Goal: Task Accomplishment & Management: Complete application form

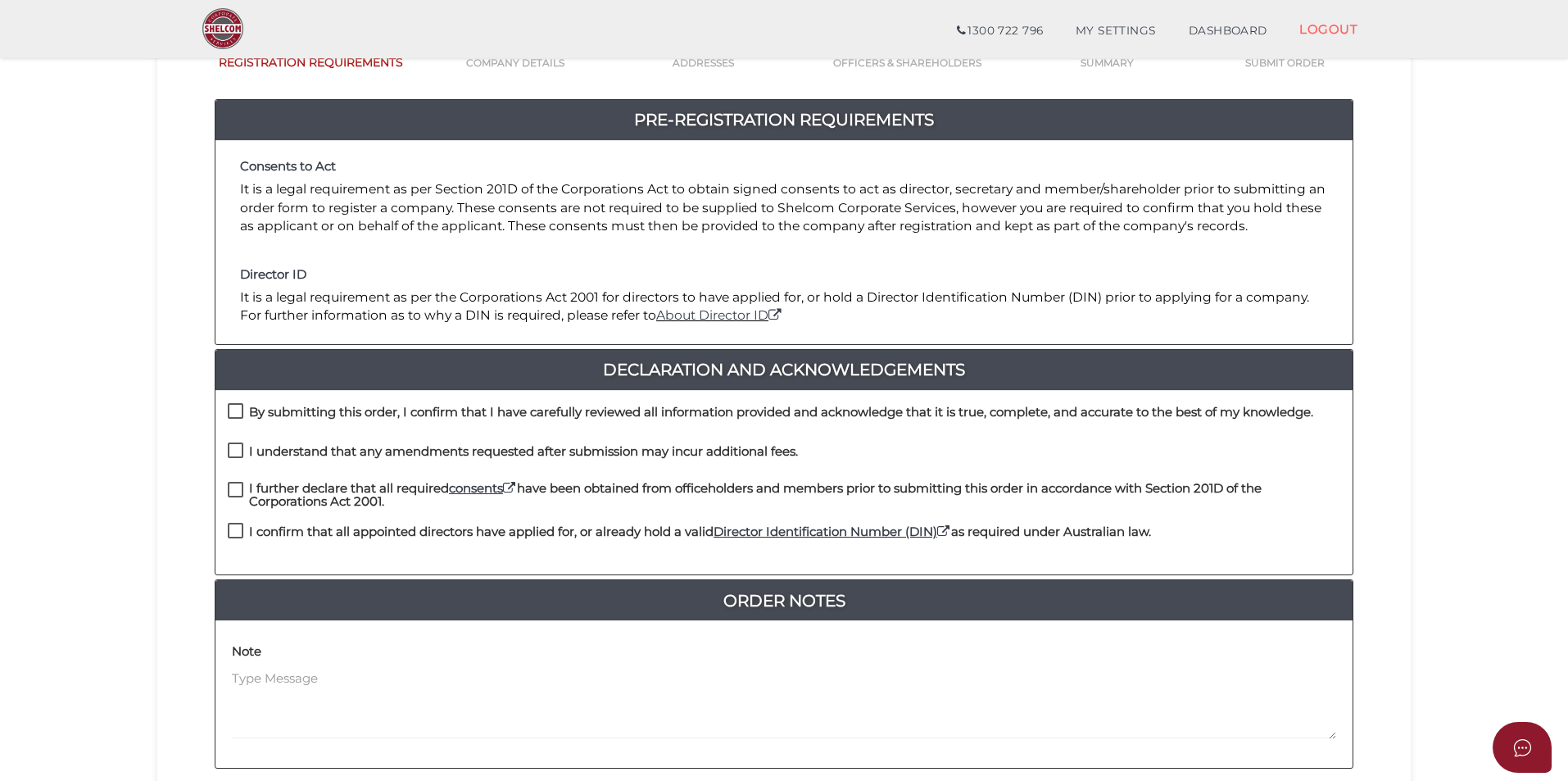
scroll to position [164, 0]
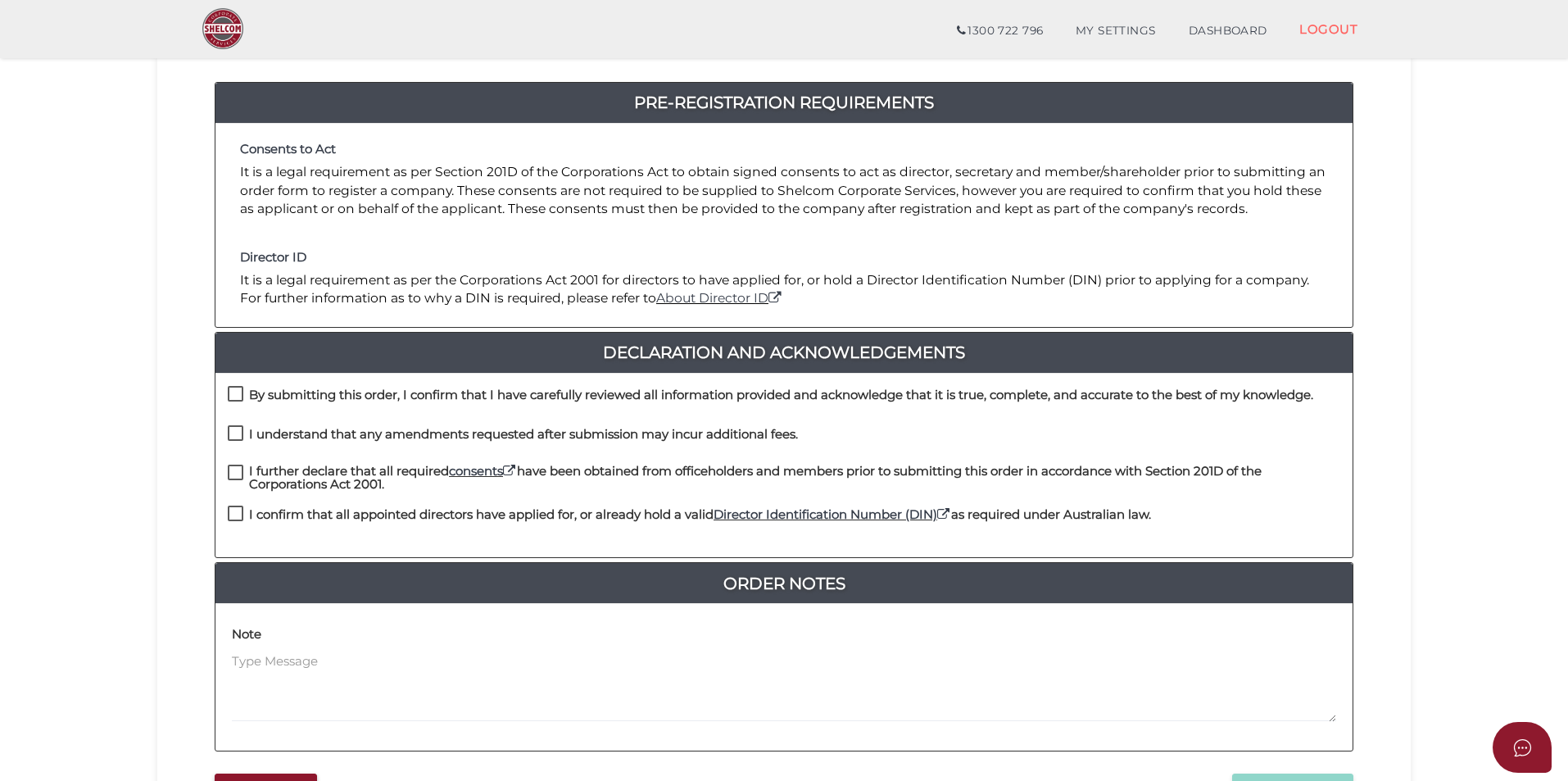
click at [247, 395] on label "By submitting this order, I confirm that I have carefully reviewed all informat…" at bounding box center [771, 398] width 1086 height 21
checkbox input "true"
click at [239, 434] on label "I understand that any amendments requested after submission may incur additiona…" at bounding box center [513, 437] width 571 height 21
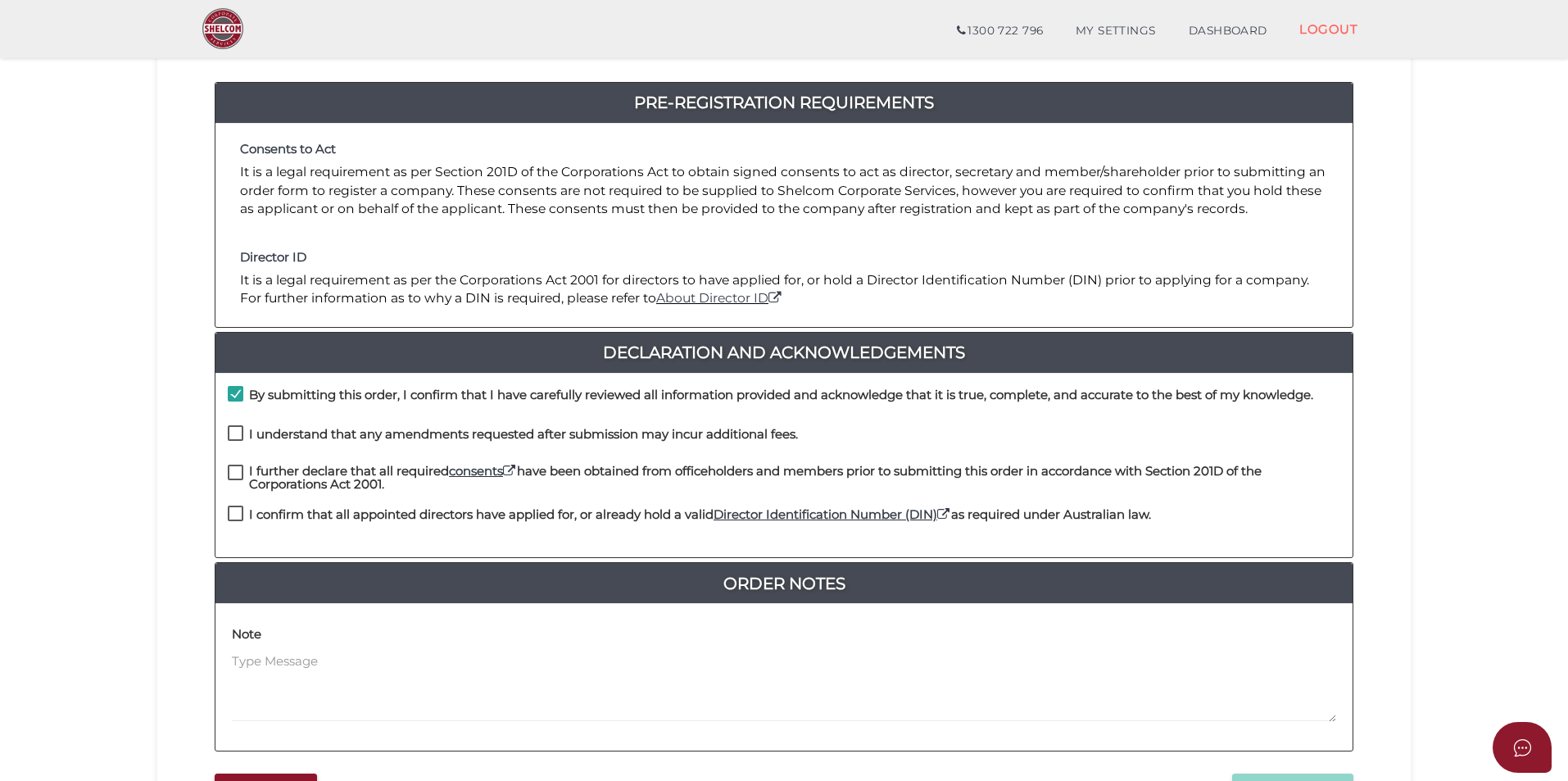
checkbox input "true"
click at [239, 463] on div "I understand that any amendments requested after submission may incur additiona…" at bounding box center [784, 445] width 1137 height 39
click at [238, 473] on label "I further declare that all required consents have been obtained from officehold…" at bounding box center [784, 474] width 1113 height 21
checkbox input "true"
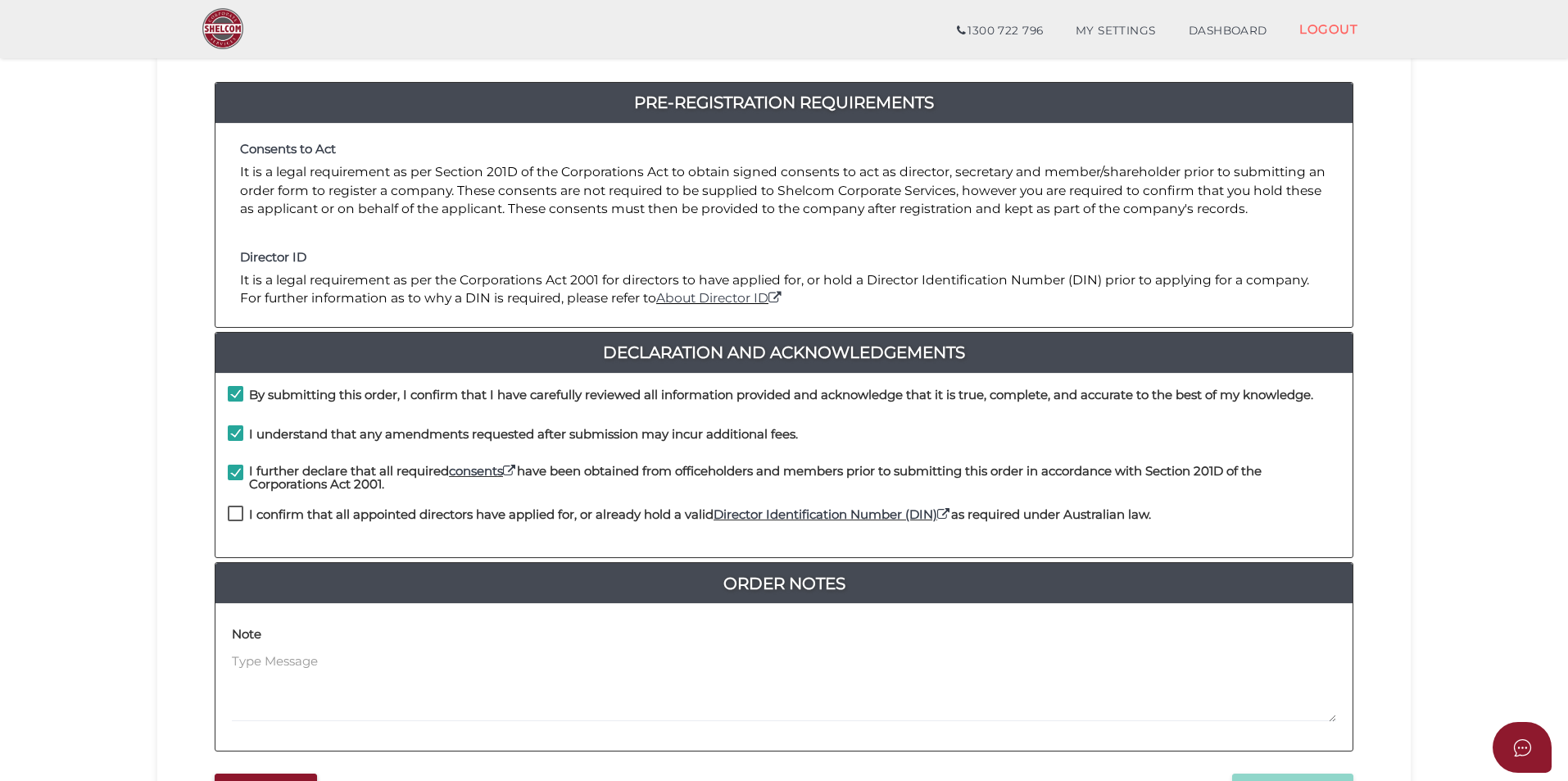
click at [229, 531] on div "I confirm that all appointed directors have applied for, or already hold a vali…" at bounding box center [690, 519] width 923 height 27
click at [232, 516] on label "I confirm that all appointed directors have applied for, or already hold a vali…" at bounding box center [690, 518] width 923 height 21
checkbox input "true"
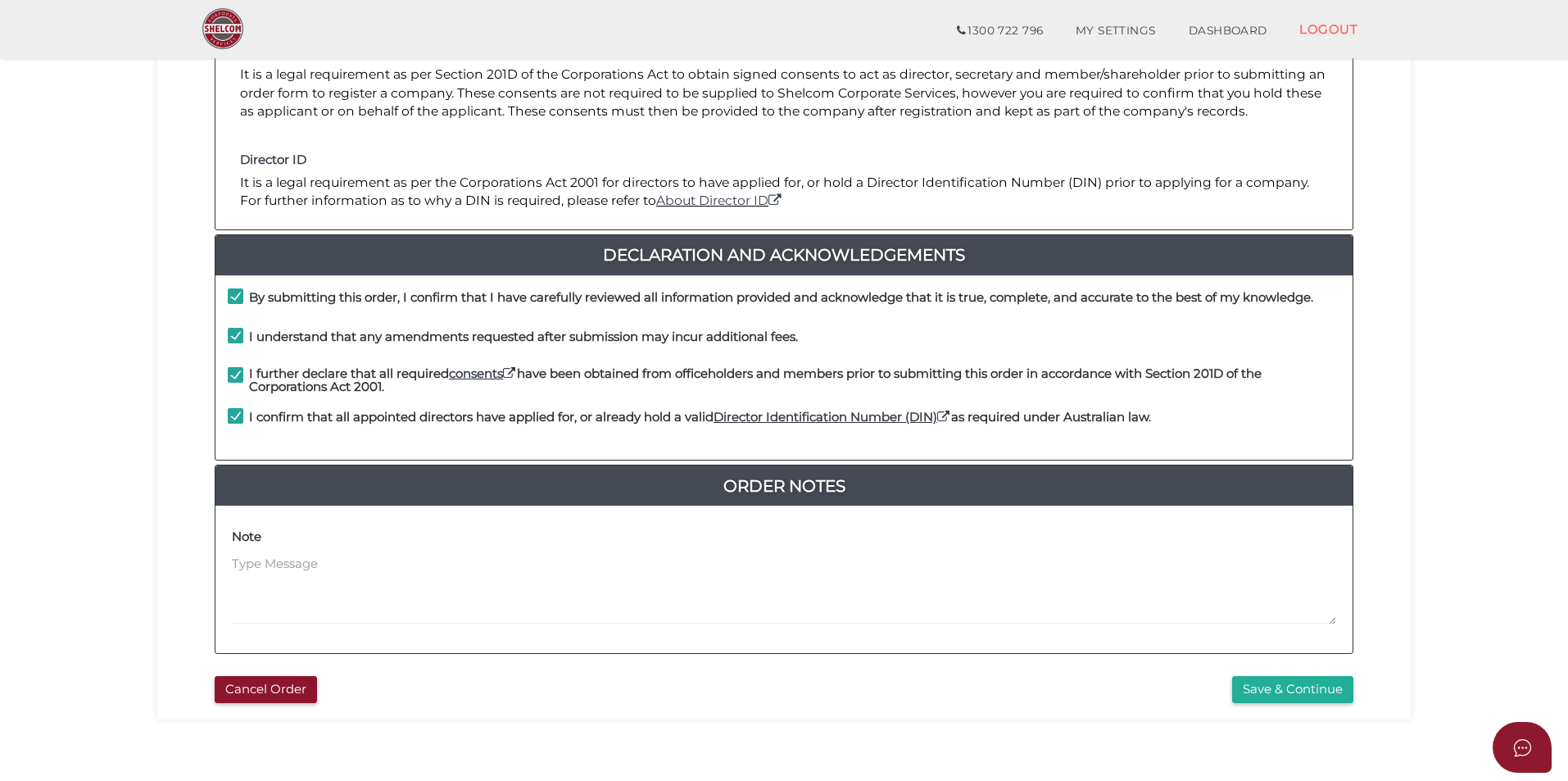
scroll to position [344, 0]
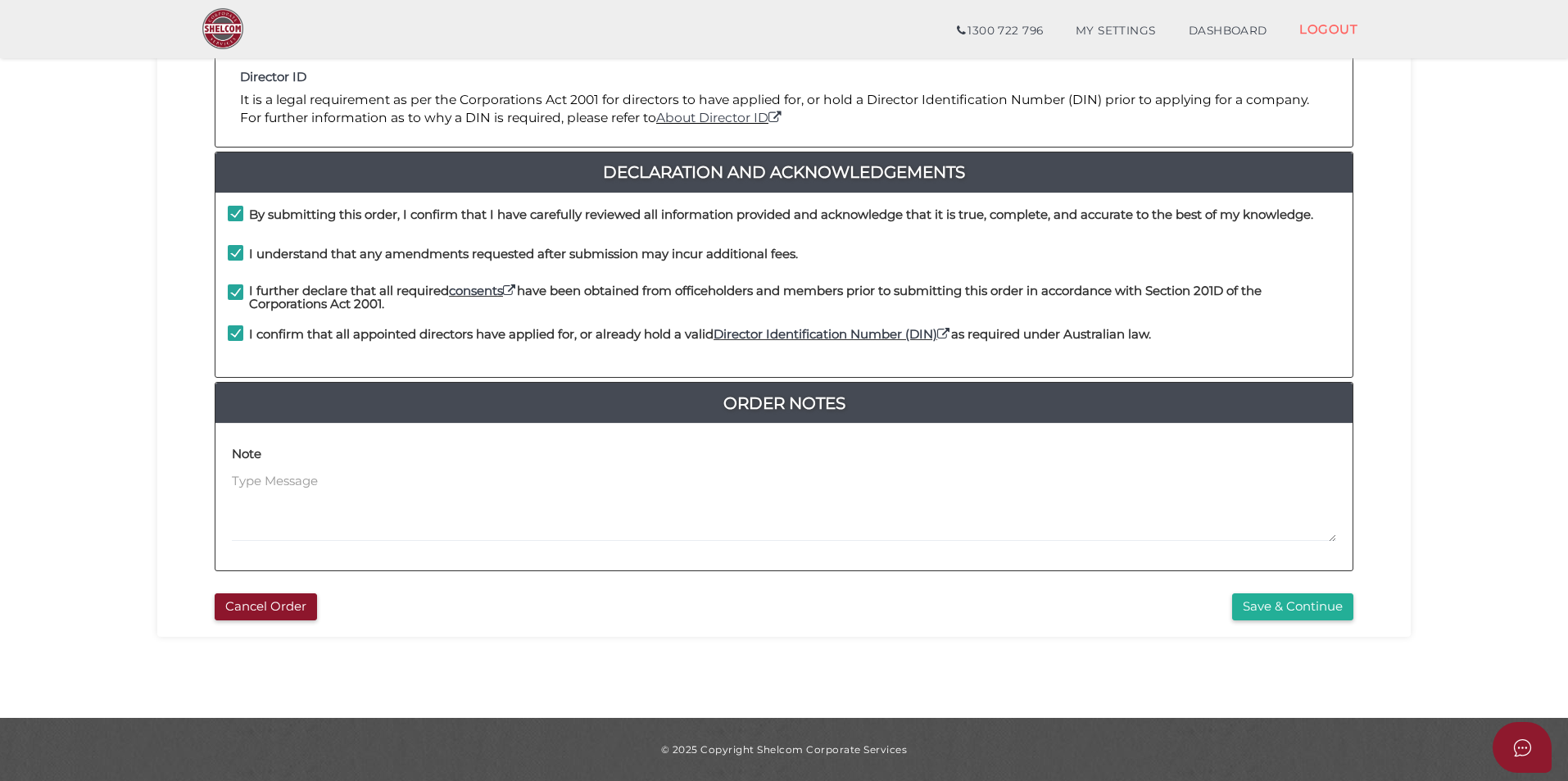
click at [1265, 623] on div "d1d4340ee8a6d787f2fdb7e8ac00a615 1 REGISTRATION REQUIREMENTS 2 COMPANY DETAILS …" at bounding box center [784, 208] width 1253 height 859
click at [1263, 616] on button "Save & Continue" at bounding box center [1293, 607] width 122 height 27
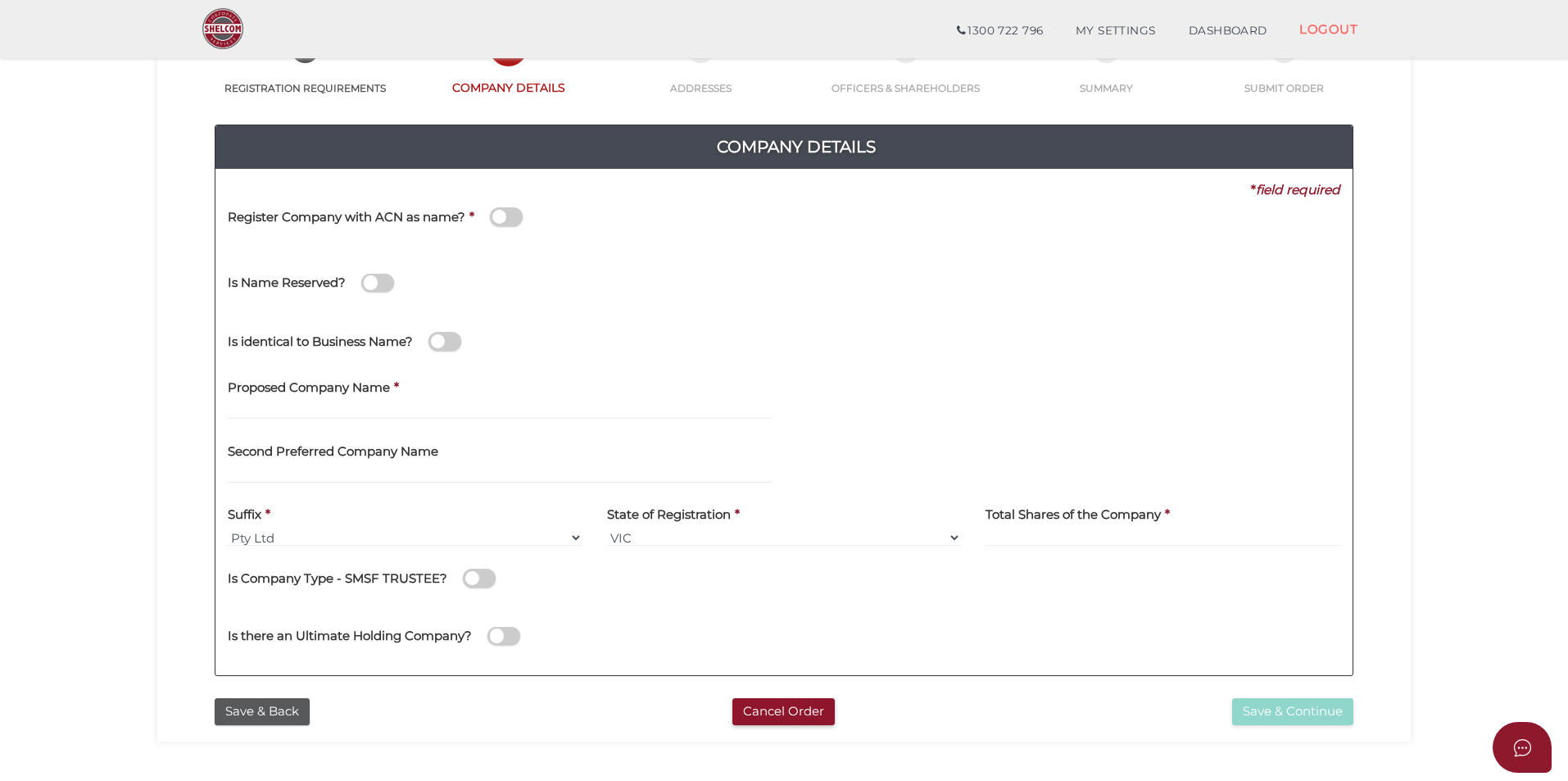
scroll to position [246, 0]
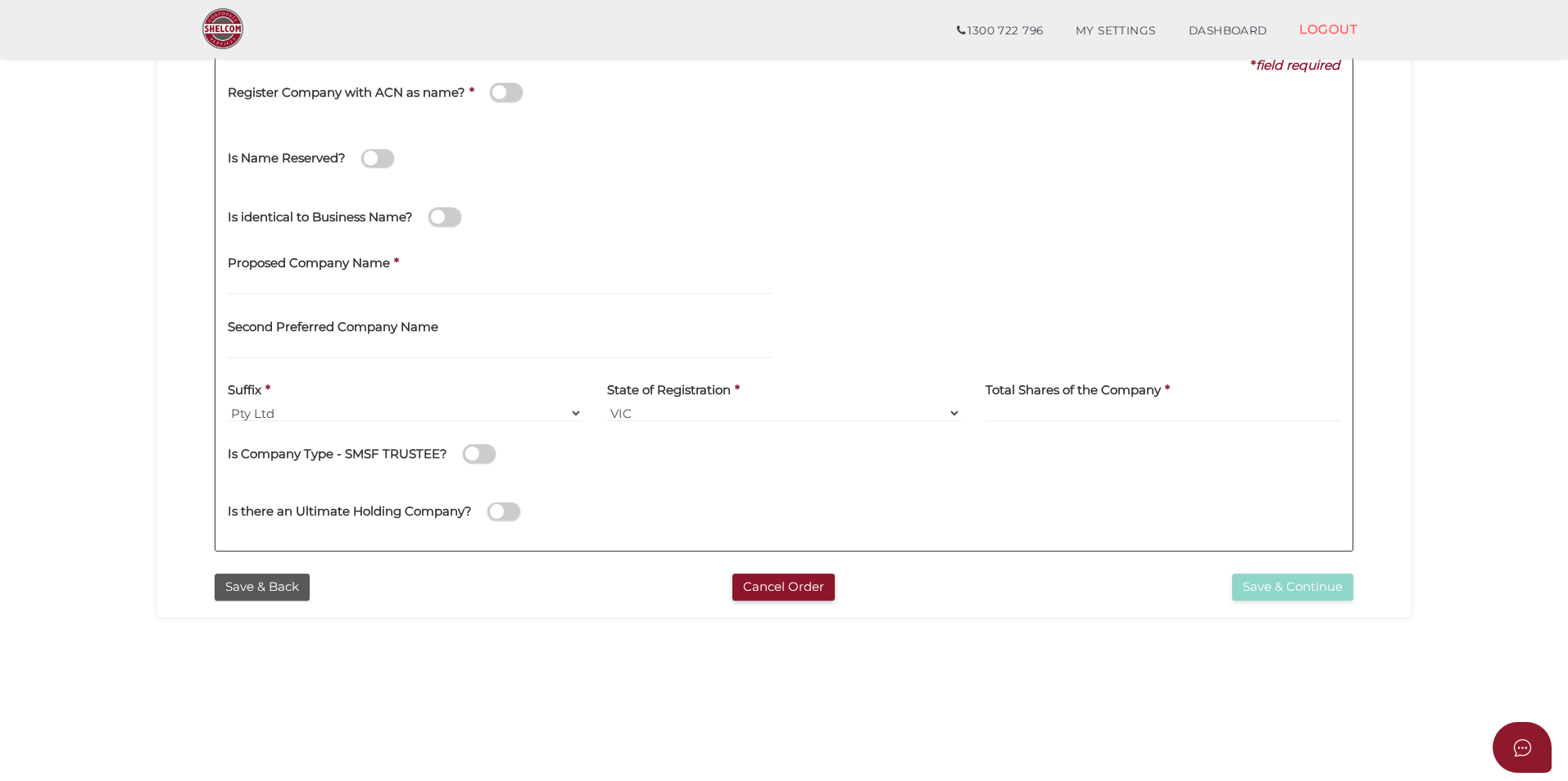
click at [370, 263] on h4 "Proposed Company Name" at bounding box center [309, 264] width 162 height 14
click at [359, 286] on input "text" at bounding box center [500, 286] width 544 height 18
type input "s"
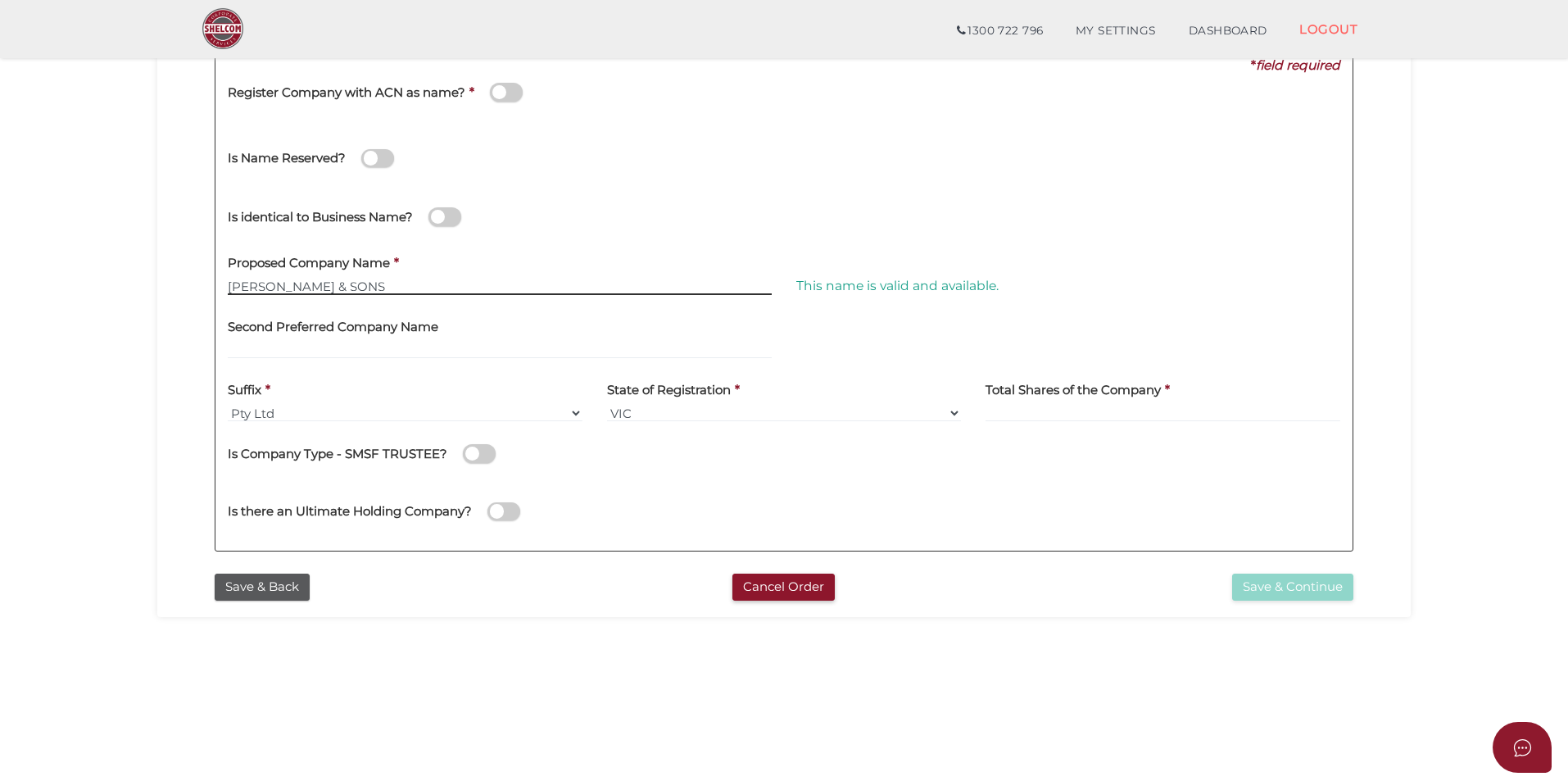
click at [279, 287] on input "[PERSON_NAME] & SONS" at bounding box center [500, 286] width 544 height 18
type input "[PERSON_NAME] & SONS"
click at [583, 227] on div "Is identical to Business Name?" at bounding box center [418, 208] width 379 height 46
click at [541, 282] on input "[PERSON_NAME] & SONS" at bounding box center [500, 286] width 544 height 18
